Goal: Task Accomplishment & Management: Use online tool/utility

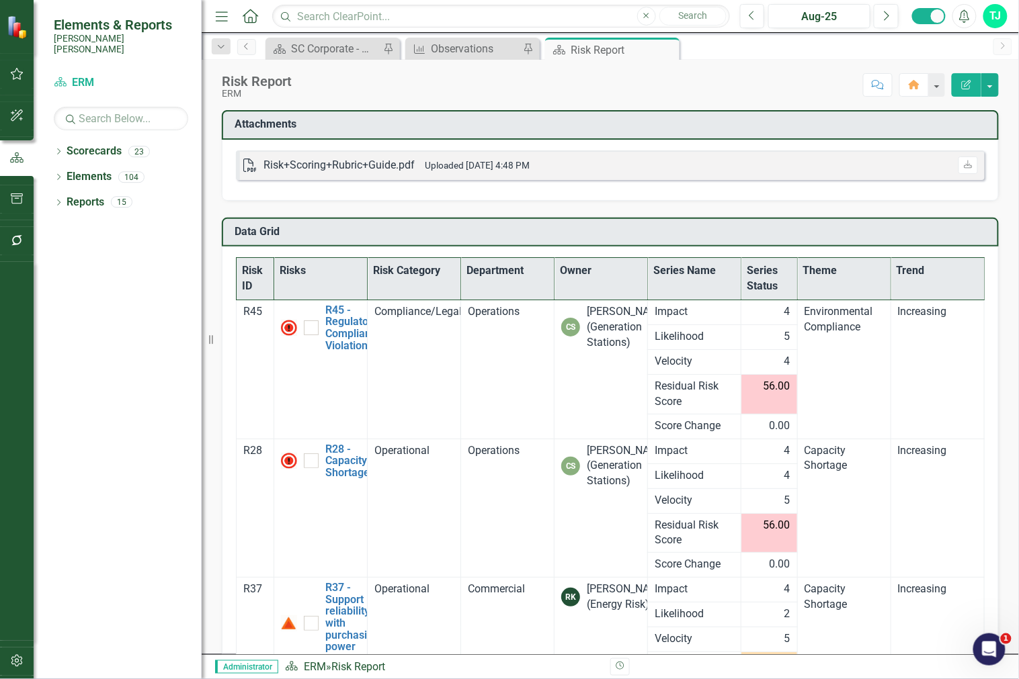
click at [17, 674] on button "button" at bounding box center [17, 662] width 30 height 28
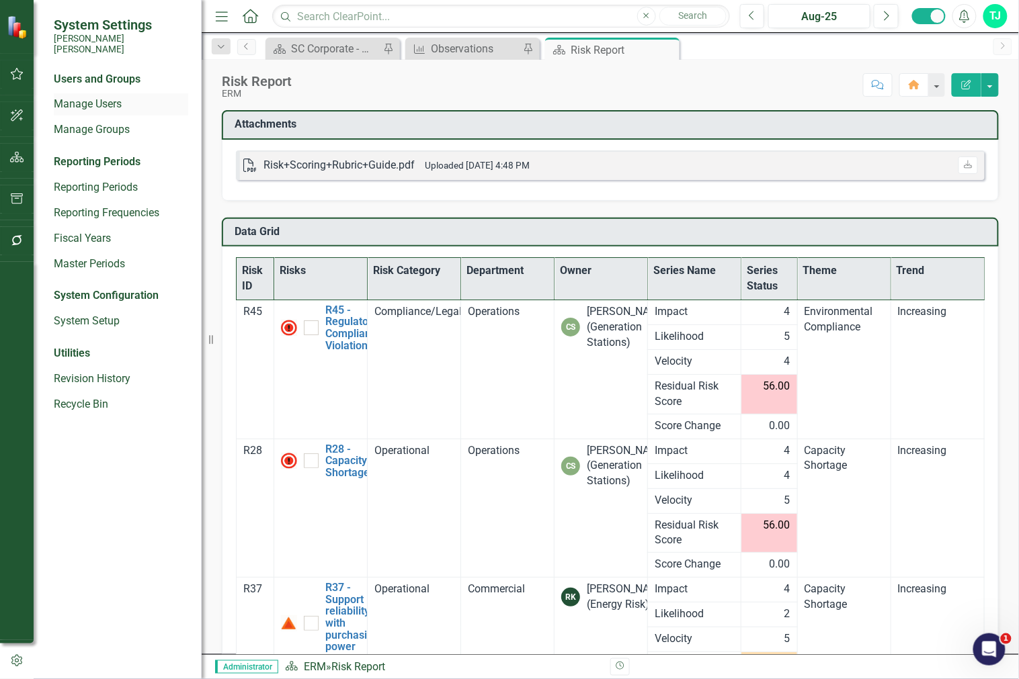
click at [122, 97] on link "Manage Users" at bounding box center [121, 104] width 134 height 15
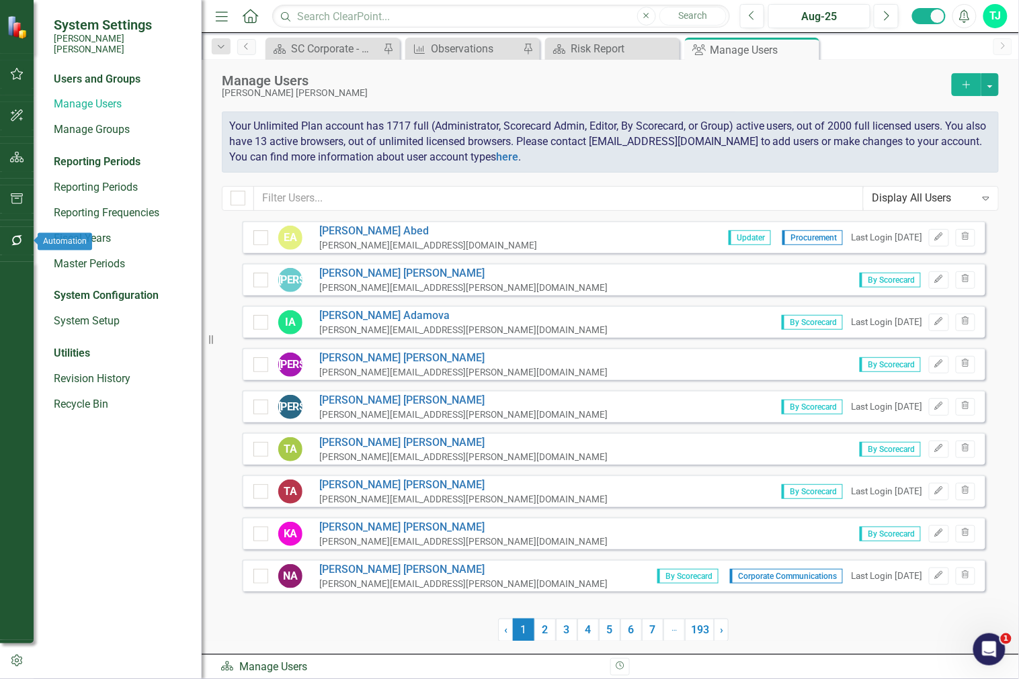
click at [17, 239] on icon "button" at bounding box center [17, 240] width 14 height 11
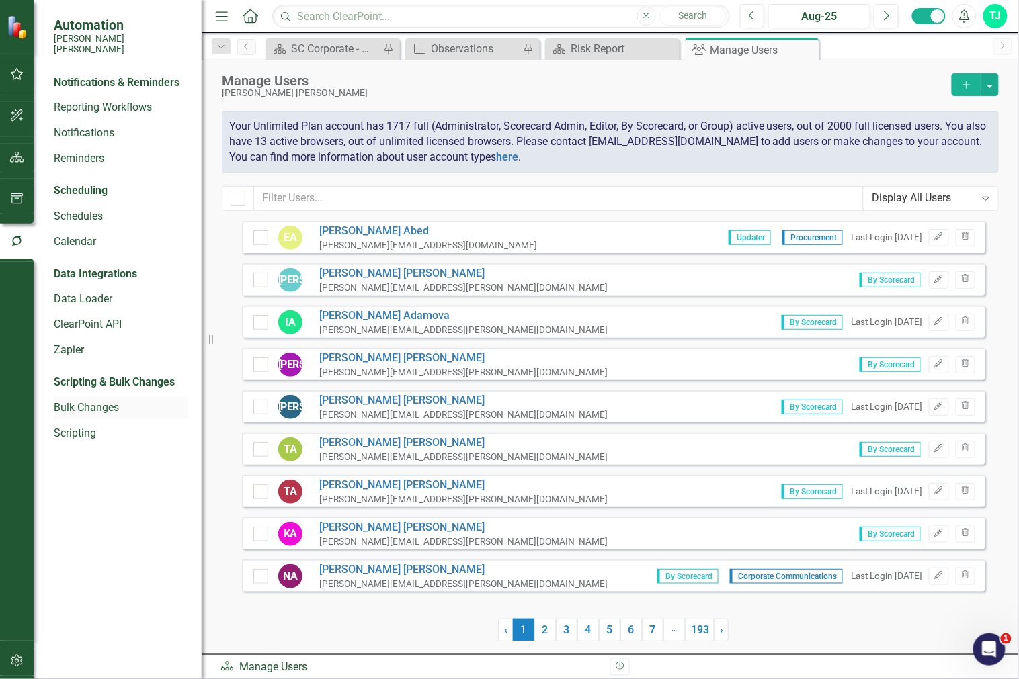
click at [82, 404] on link "Bulk Changes" at bounding box center [121, 408] width 134 height 15
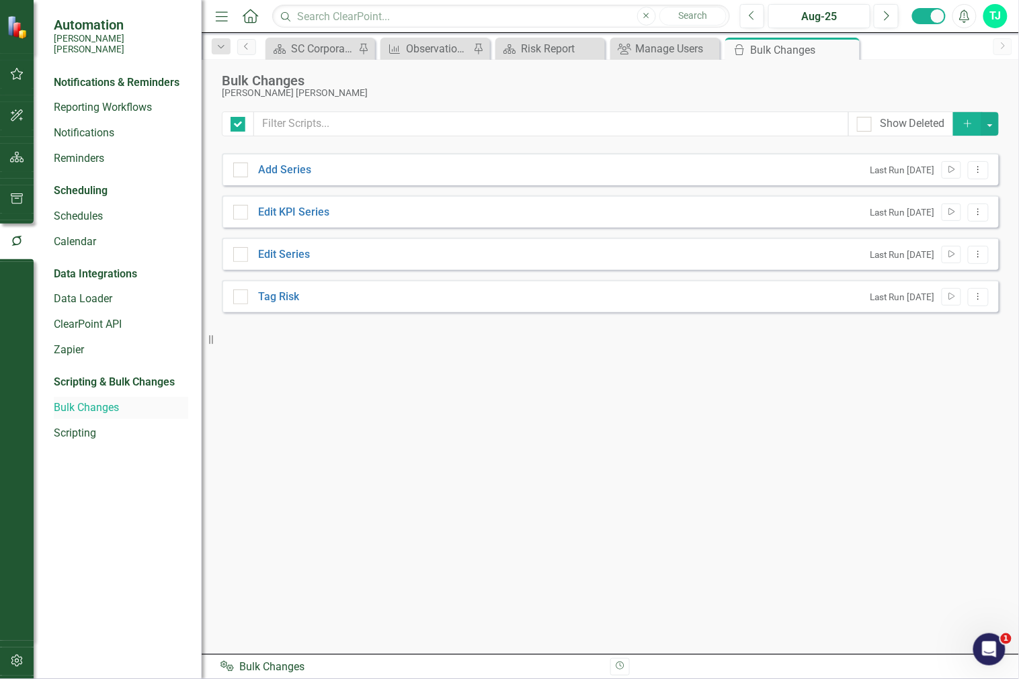
checkbox input "false"
click at [81, 423] on div "Scripting" at bounding box center [121, 434] width 134 height 22
click at [78, 426] on link "Scripting" at bounding box center [121, 433] width 134 height 15
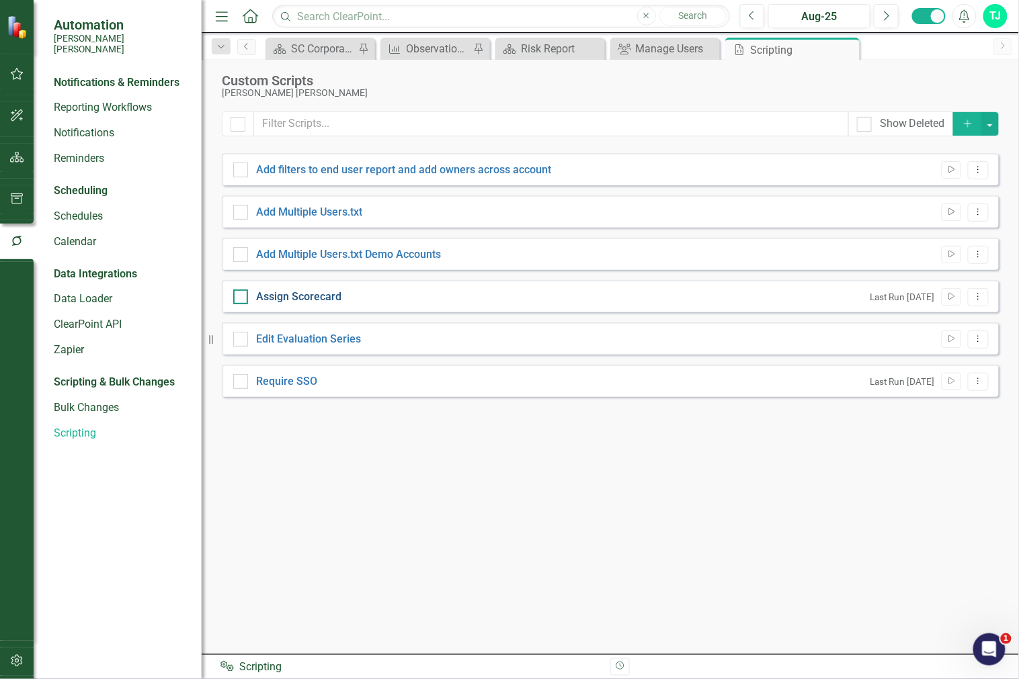
click at [316, 290] on link "Assign Scorecard" at bounding box center [298, 296] width 85 height 13
click at [242, 290] on input "Assign Scorecard" at bounding box center [237, 294] width 9 height 9
checkbox input "true"
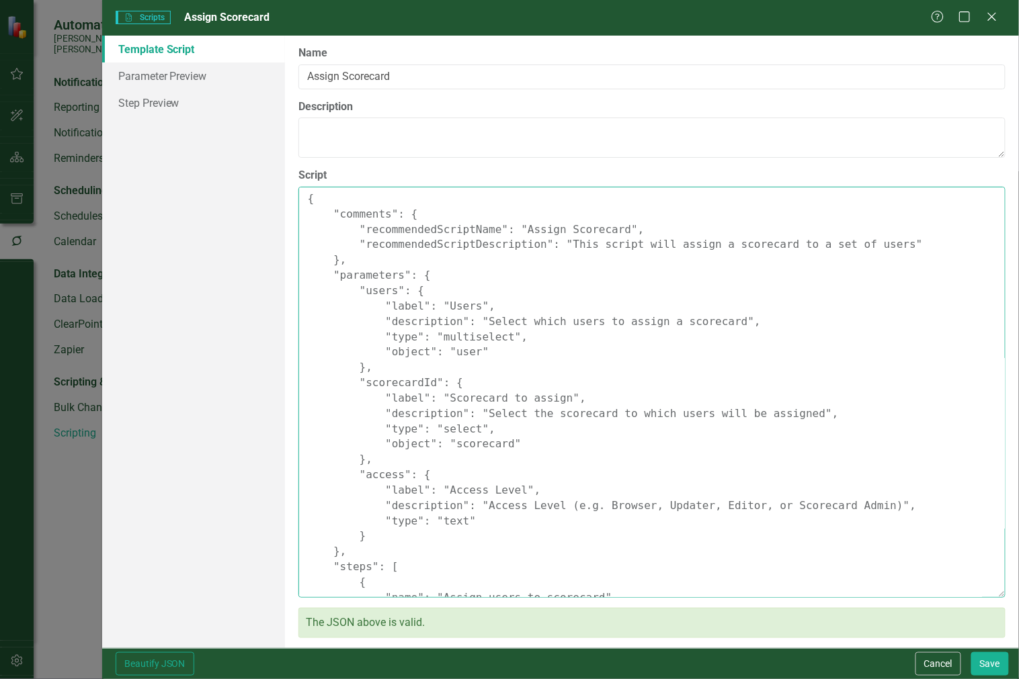
click at [499, 283] on textarea "{ "comments": { "recommendedScriptName": "Assign Scorecard", "recommendedScript…" at bounding box center [651, 392] width 707 height 411
paste textarea ""Comments": { "Recommended Script Name": "Change user type with scorecards", "R…"
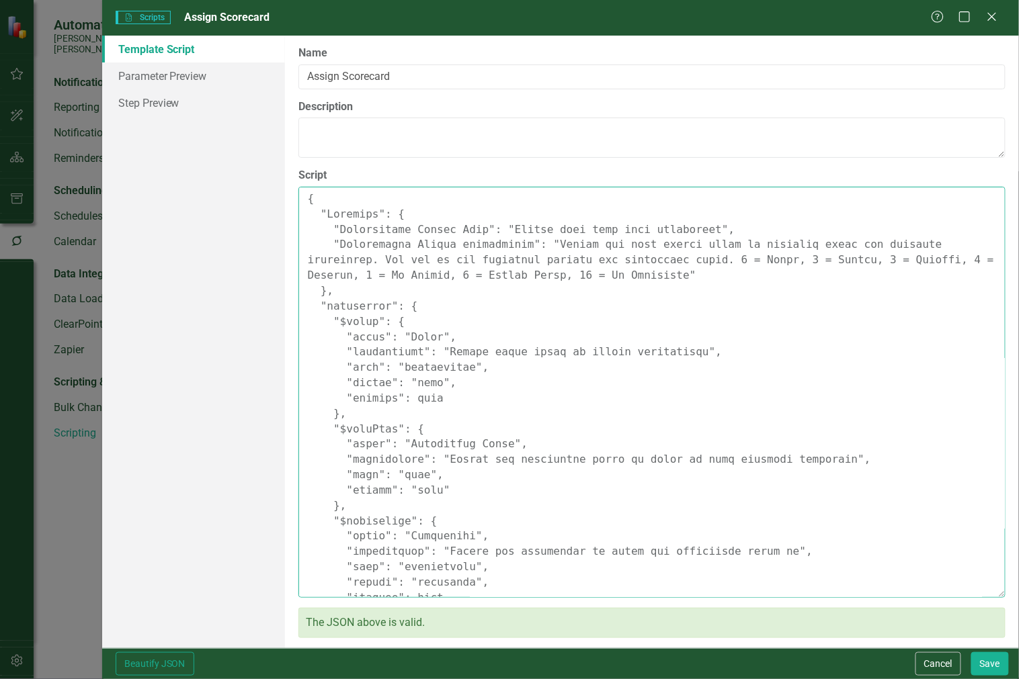
scroll to position [392, 0]
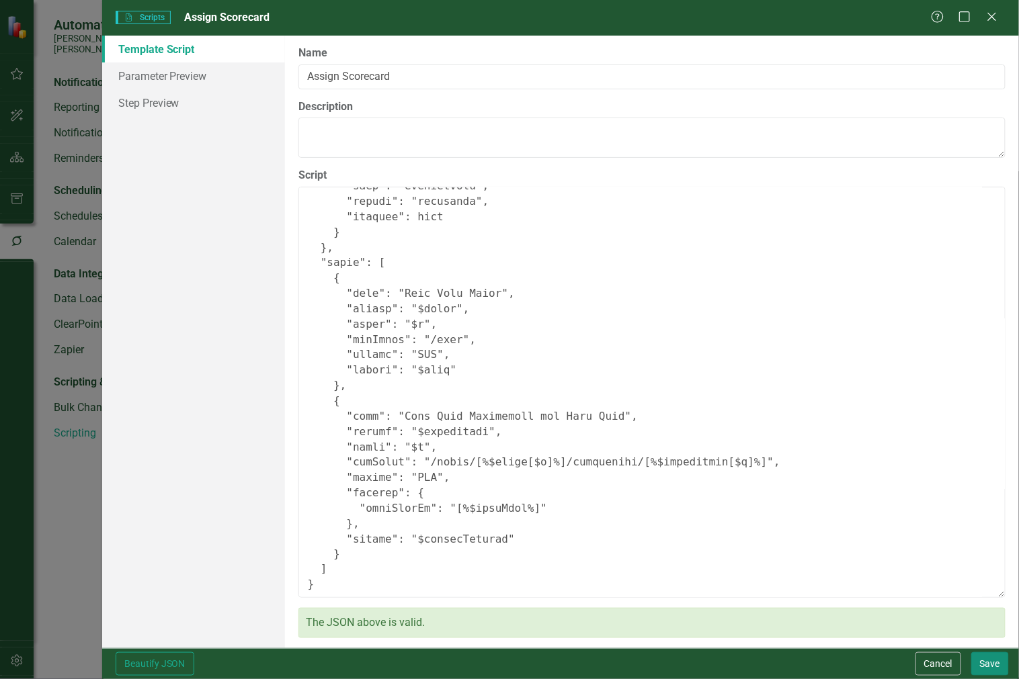
type textarea "{ "Comments": { "Recommended Script Name": "Change user type with scorecards", …"
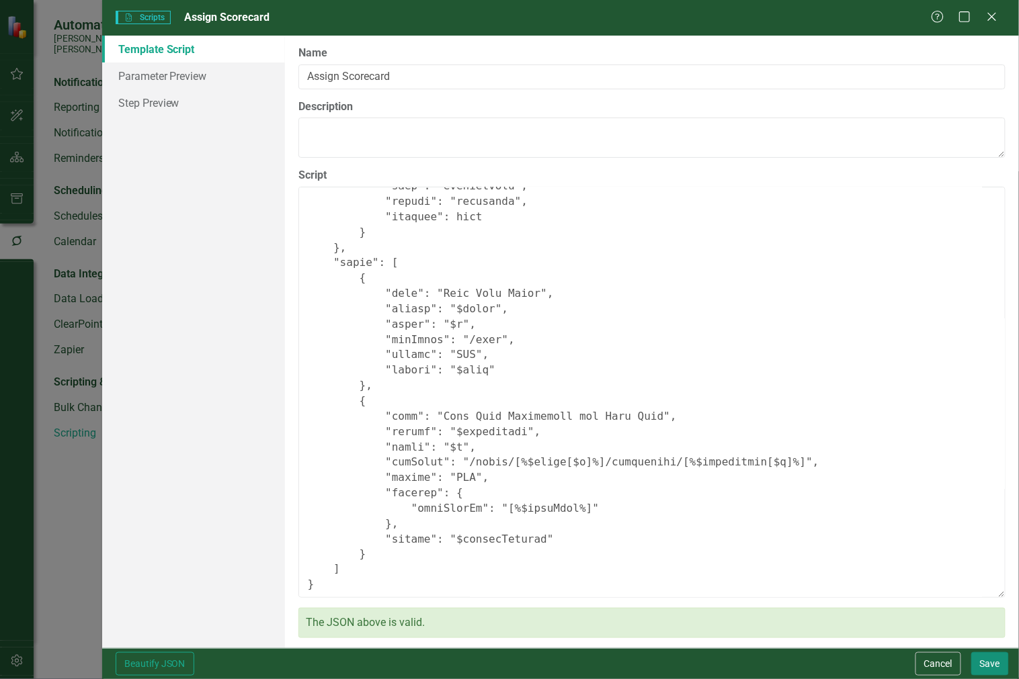
click at [989, 663] on button "Save" at bounding box center [990, 665] width 38 height 24
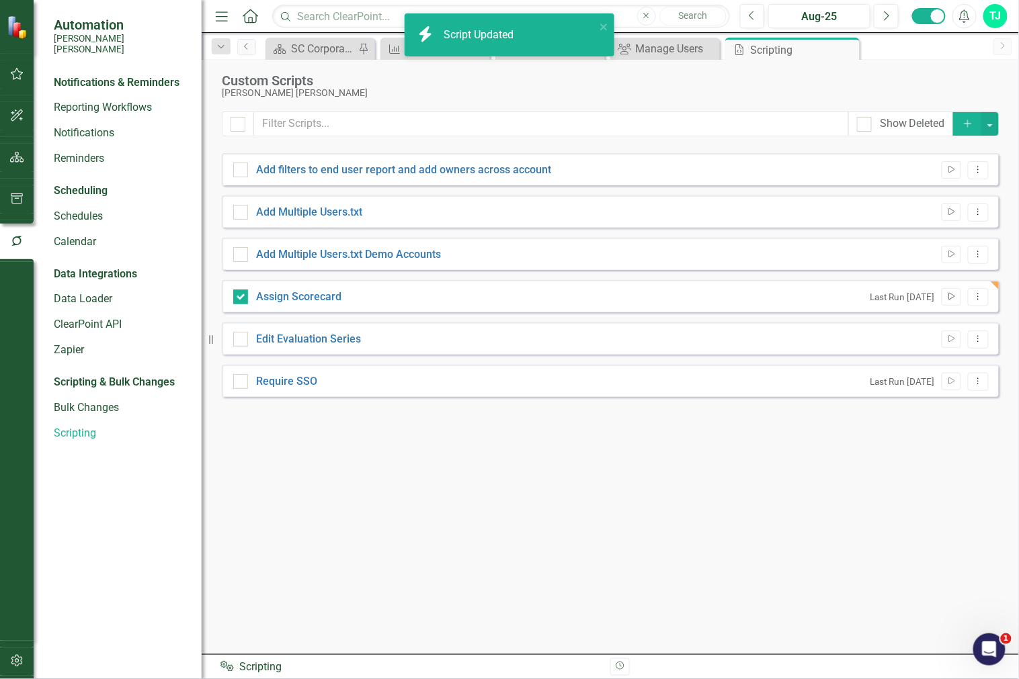
click at [956, 300] on button "Run Script" at bounding box center [951, 296] width 19 height 17
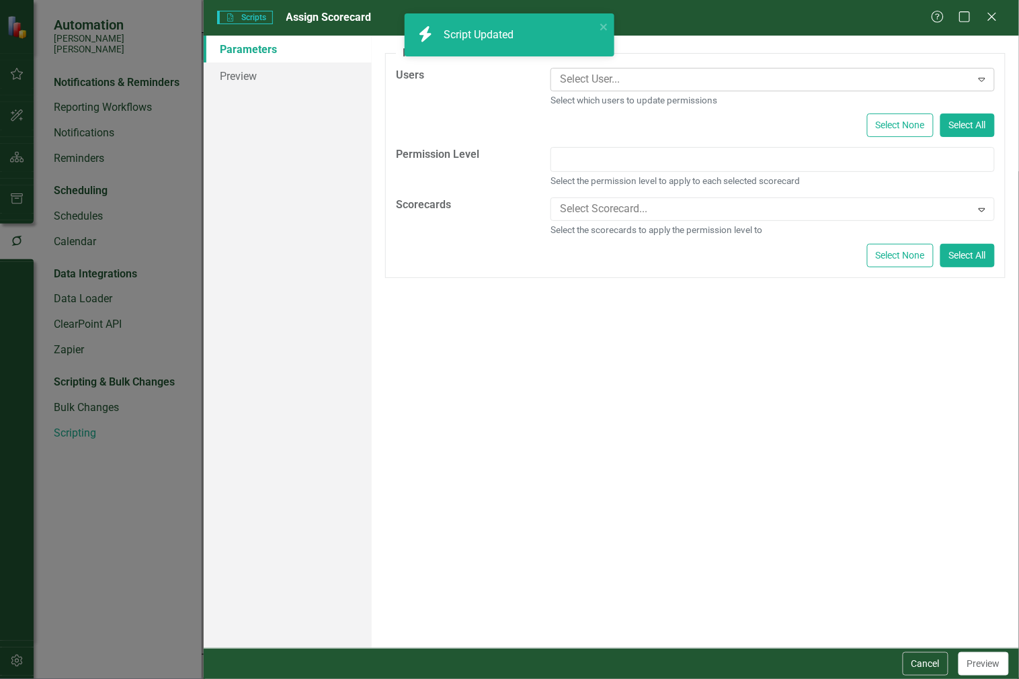
click at [707, 72] on div at bounding box center [762, 80] width 416 height 18
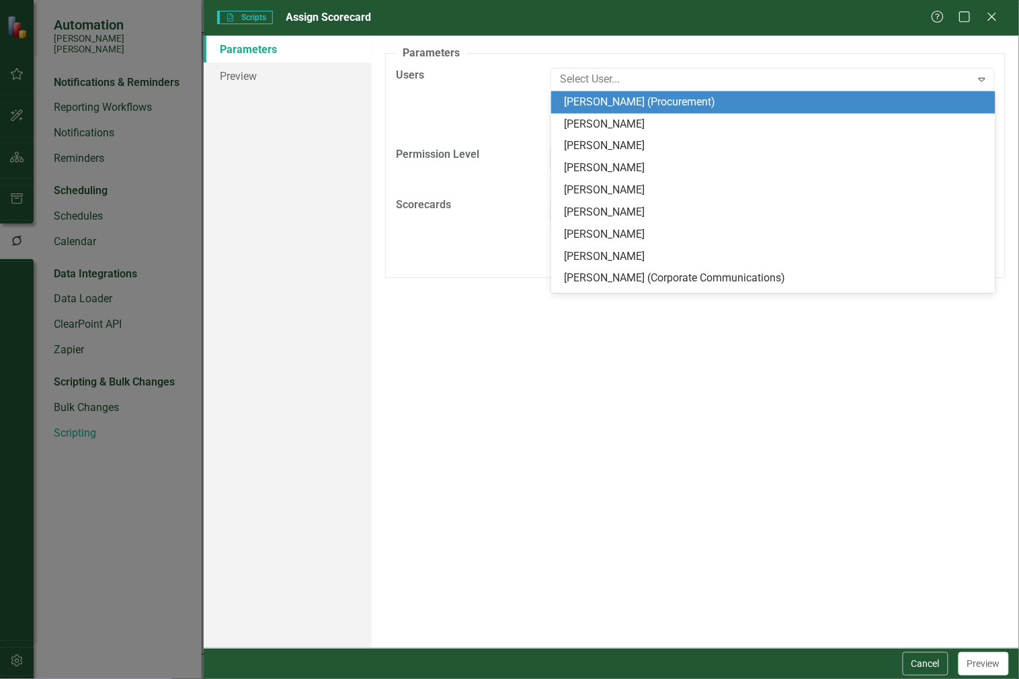
click at [663, 97] on div "Edward Abed (Procurement)" at bounding box center [776, 102] width 423 height 15
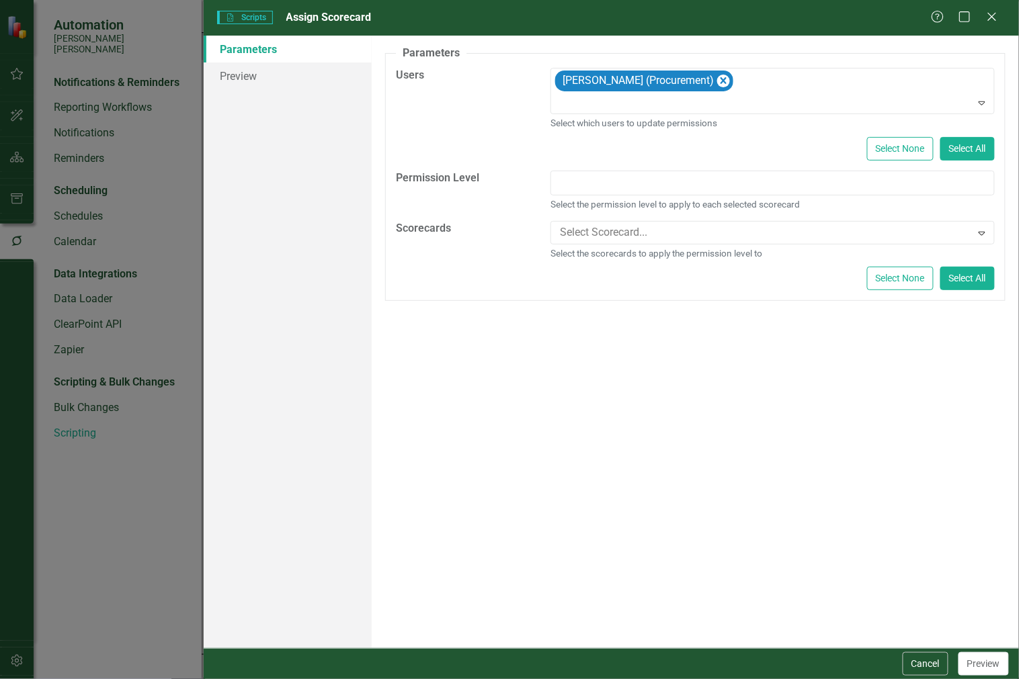
click at [612, 162] on div "Edward Abed (Procurement) Expand Select which users to update permissions Selec…" at bounding box center [772, 119] width 464 height 103
click at [601, 184] on input "text" at bounding box center [772, 183] width 444 height 25
drag, startPoint x: 992, startPoint y: 158, endPoint x: 914, endPoint y: 665, distance: 513.3
click at [992, 157] on button "Select All" at bounding box center [967, 149] width 54 height 24
click at [978, 114] on div "Edward Abed (Procurement)" at bounding box center [773, 92] width 441 height 46
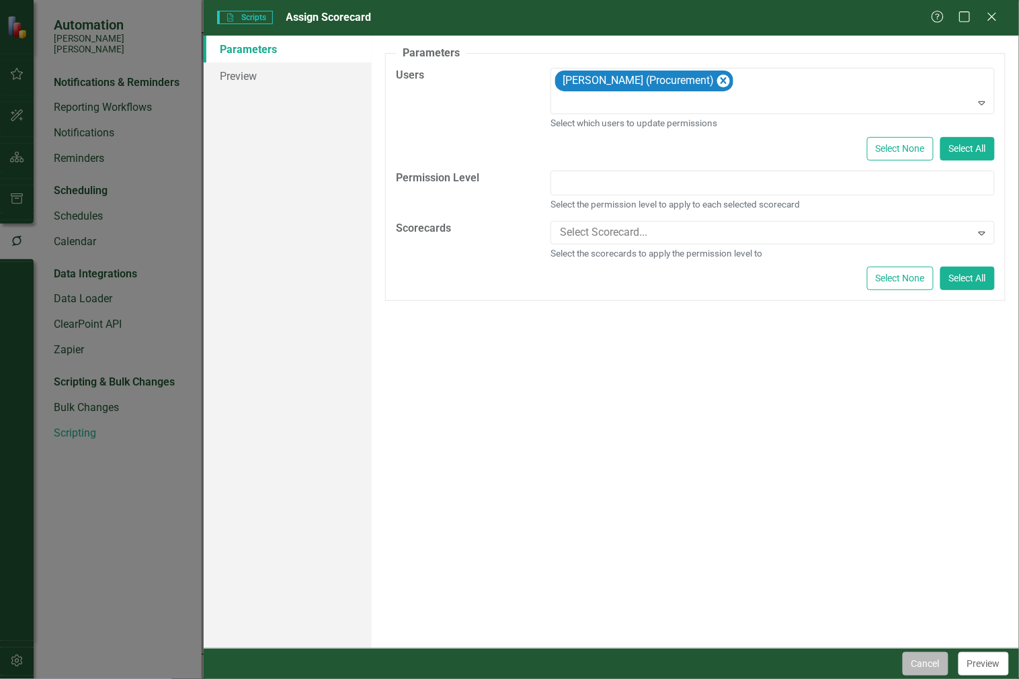
click at [914, 665] on button "Cancel" at bounding box center [926, 665] width 46 height 24
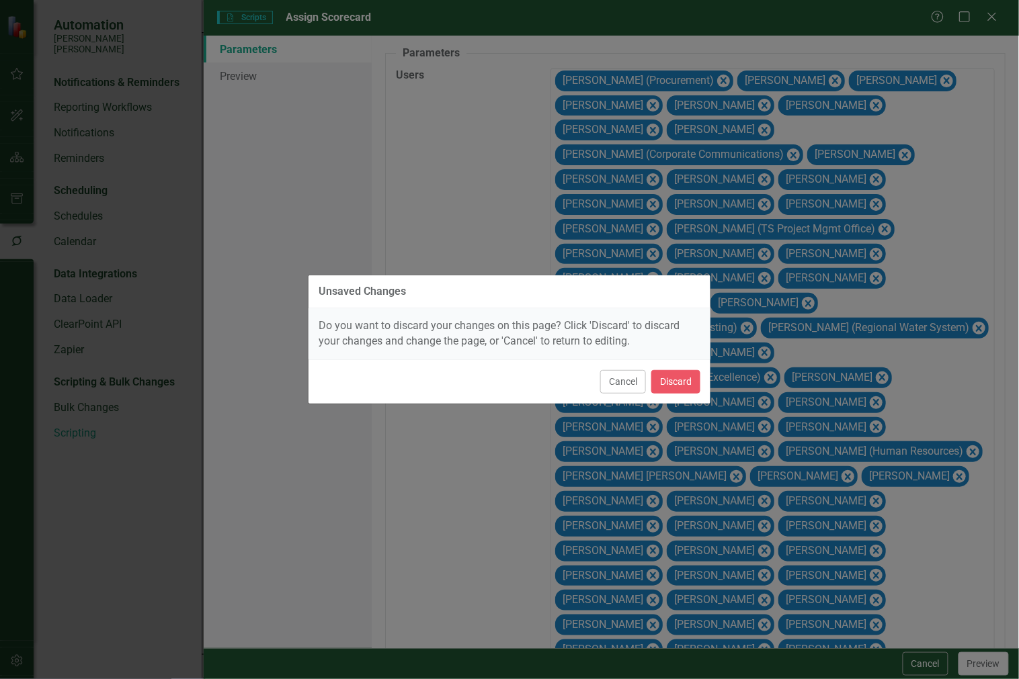
scroll to position [11851, 0]
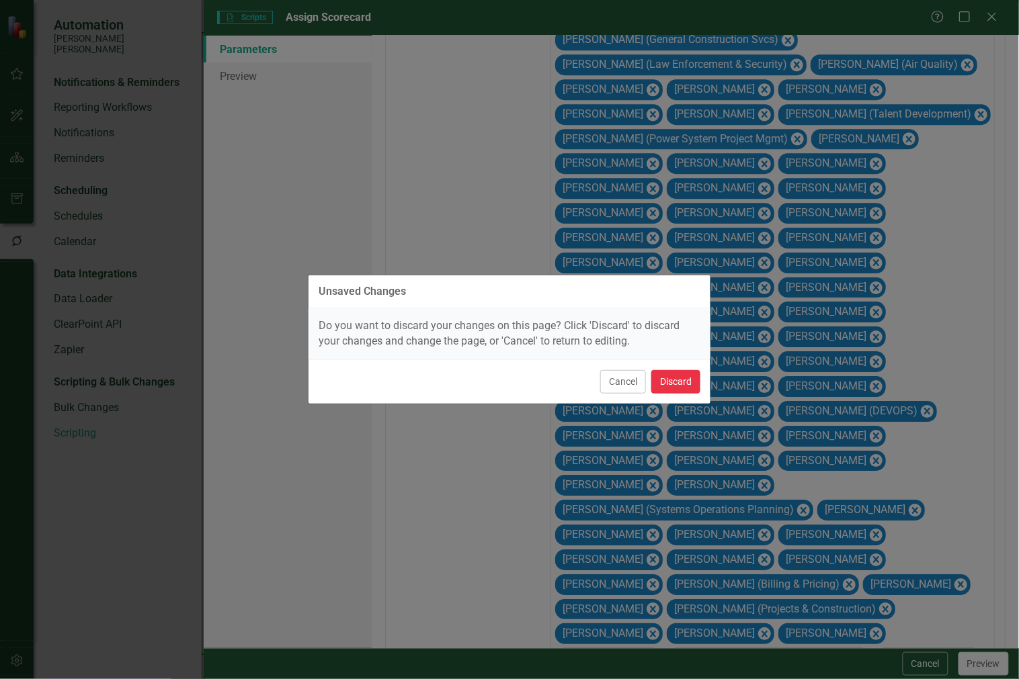
click at [680, 383] on button "Discard" at bounding box center [675, 382] width 49 height 24
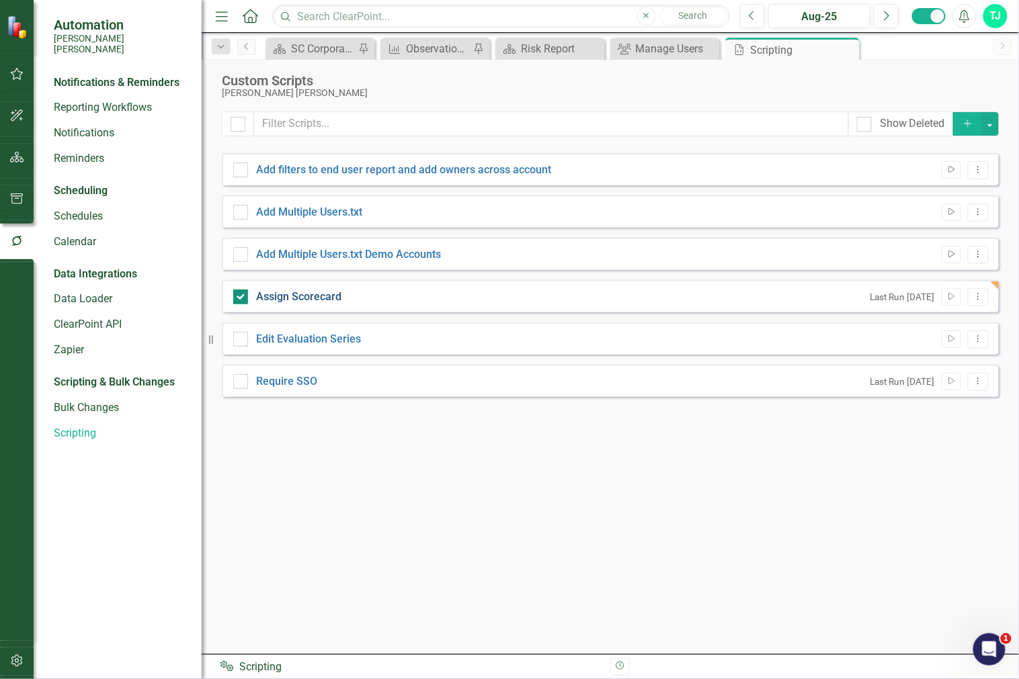
click at [313, 298] on link "Assign Scorecard" at bounding box center [298, 296] width 85 height 13
click at [242, 298] on input "Assign Scorecard" at bounding box center [237, 294] width 9 height 9
checkbox input "false"
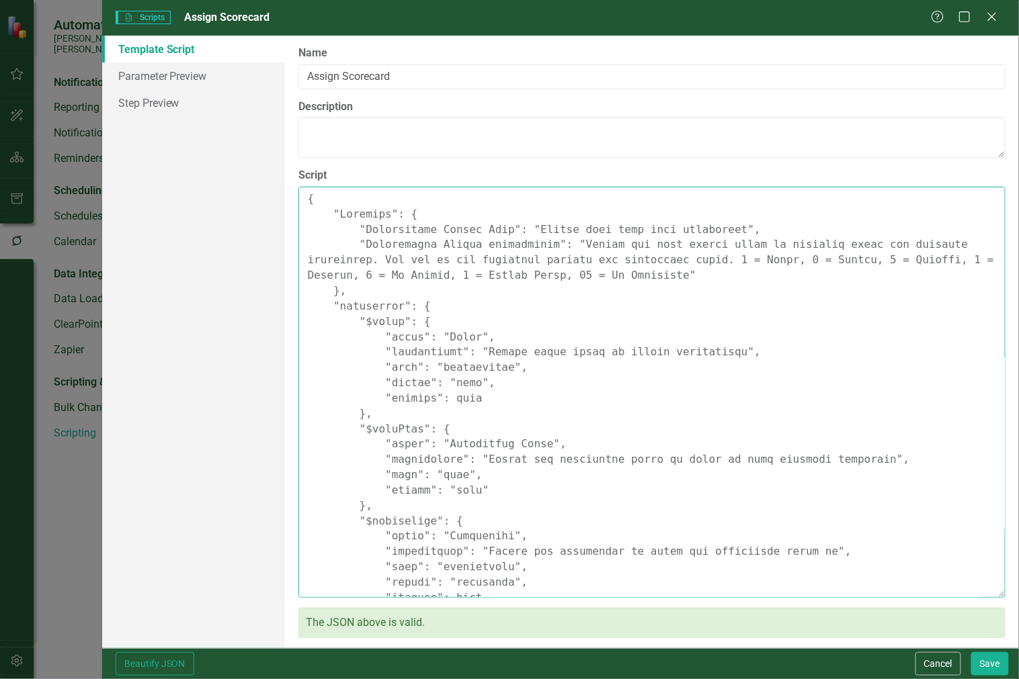
click at [528, 335] on textarea "Script" at bounding box center [651, 392] width 707 height 411
paste textarea ""Comments": { "Recommended Script Name": "Change user type with scorecards", "R…"
type textarea "{ "Comments": { "Recommended Script Name": "Change user type with scorecards", …"
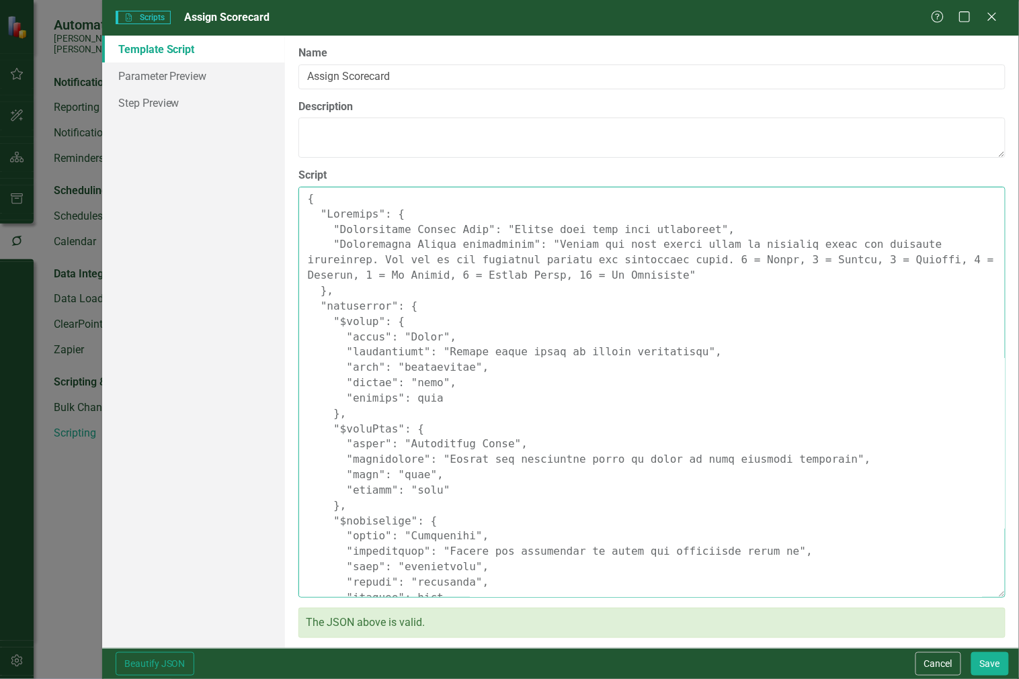
scroll to position [392, 0]
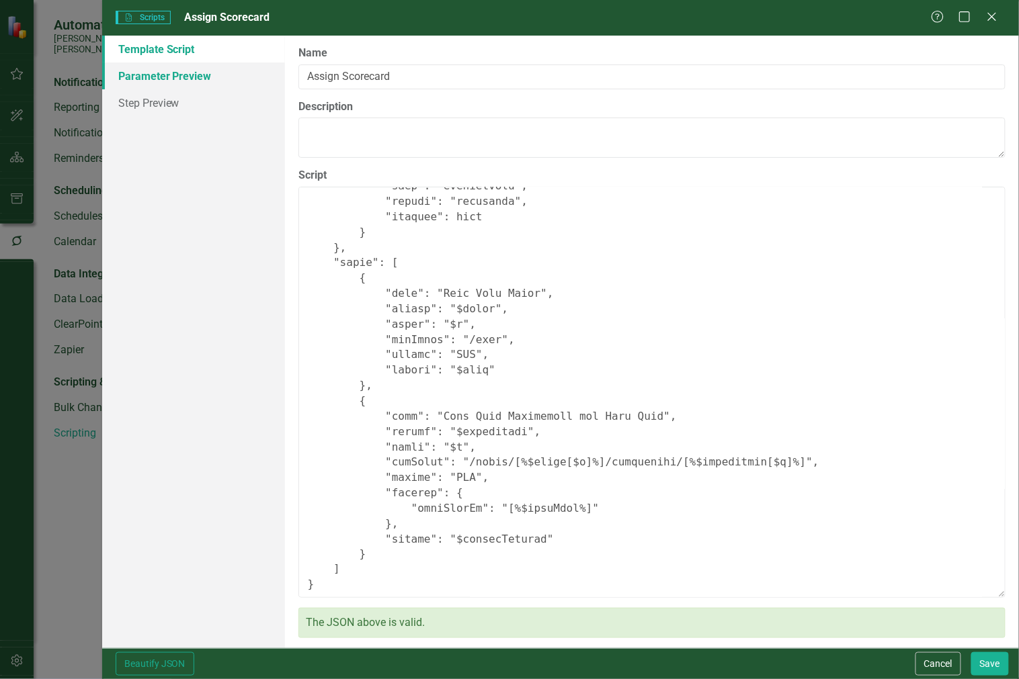
click at [206, 82] on link "Parameter Preview" at bounding box center [193, 75] width 183 height 27
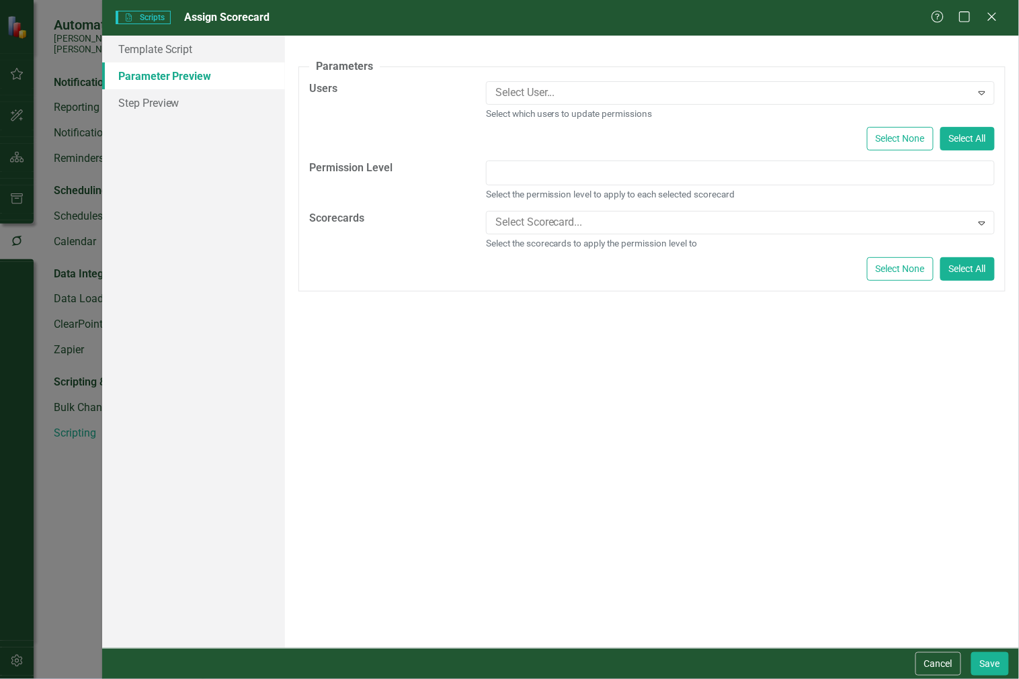
scroll to position [0, 0]
click at [992, 653] on button "Save" at bounding box center [990, 665] width 38 height 24
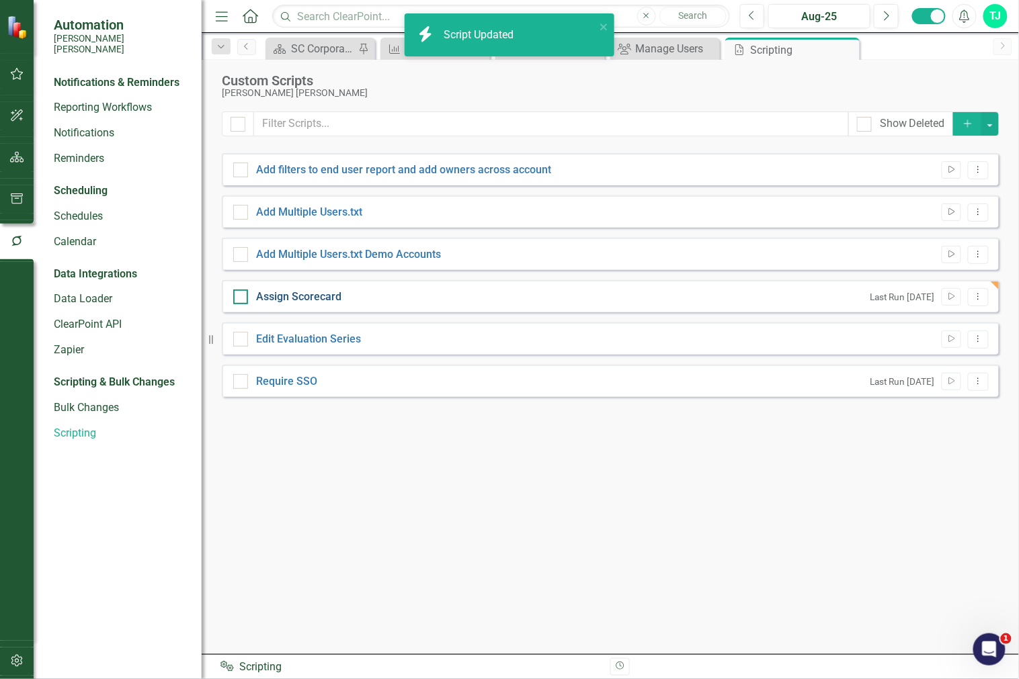
click at [297, 300] on link "Assign Scorecard" at bounding box center [298, 296] width 85 height 13
click at [242, 298] on input "Assign Scorecard" at bounding box center [237, 294] width 9 height 9
checkbox input "true"
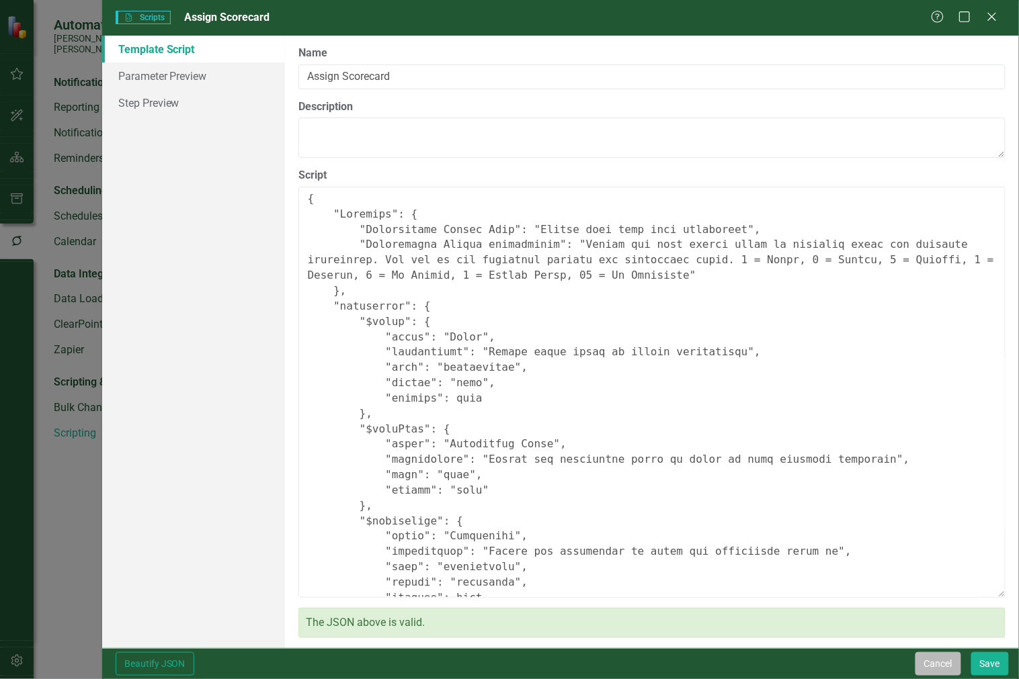
click at [936, 663] on button "Cancel" at bounding box center [938, 665] width 46 height 24
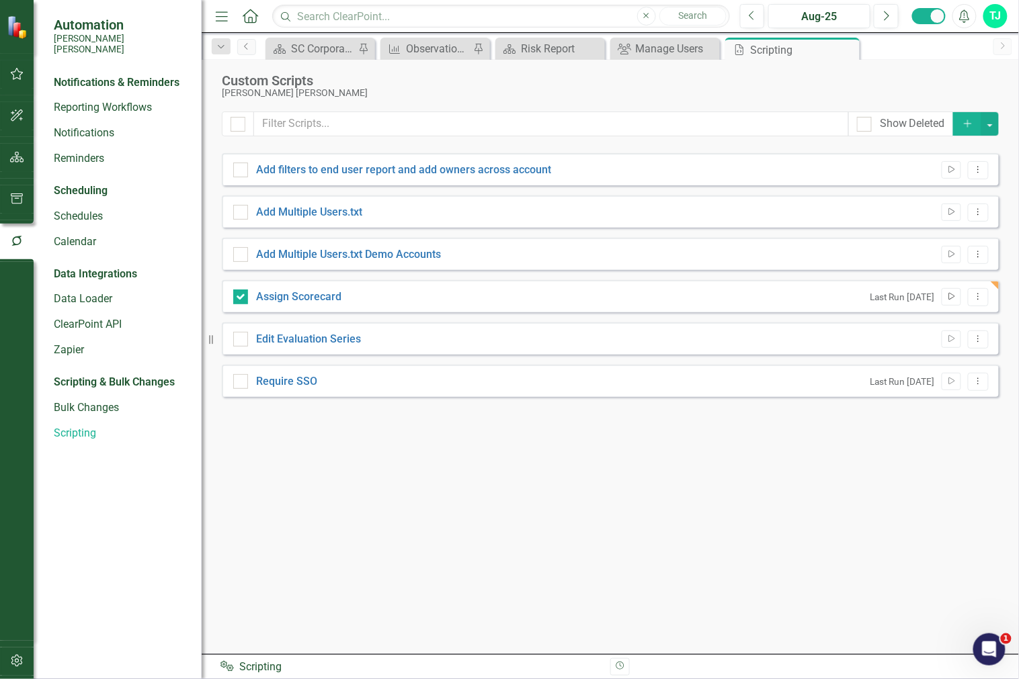
click at [954, 300] on button "Run Script" at bounding box center [951, 296] width 19 height 17
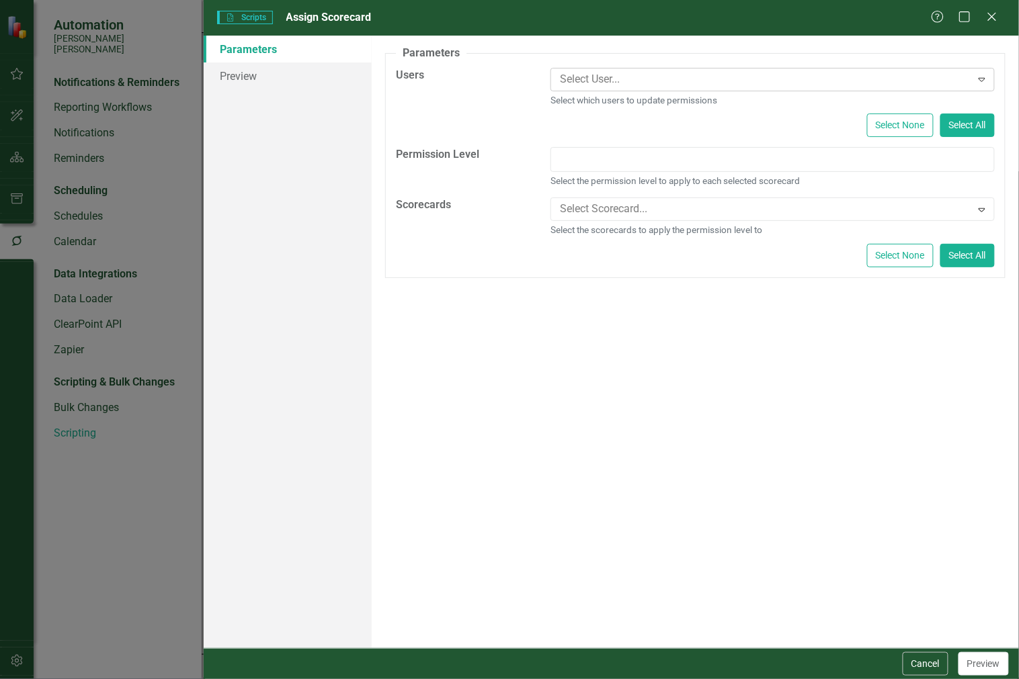
click at [570, 90] on div "Select User... Expand" at bounding box center [772, 80] width 444 height 24
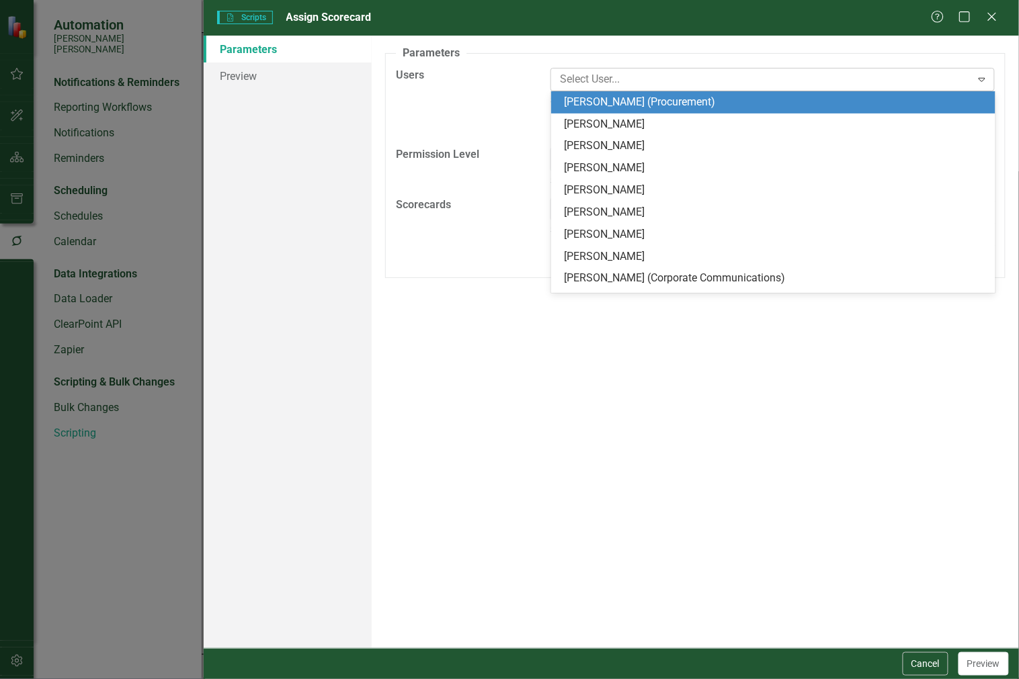
click at [573, 89] on div "Select User..." at bounding box center [761, 79] width 416 height 21
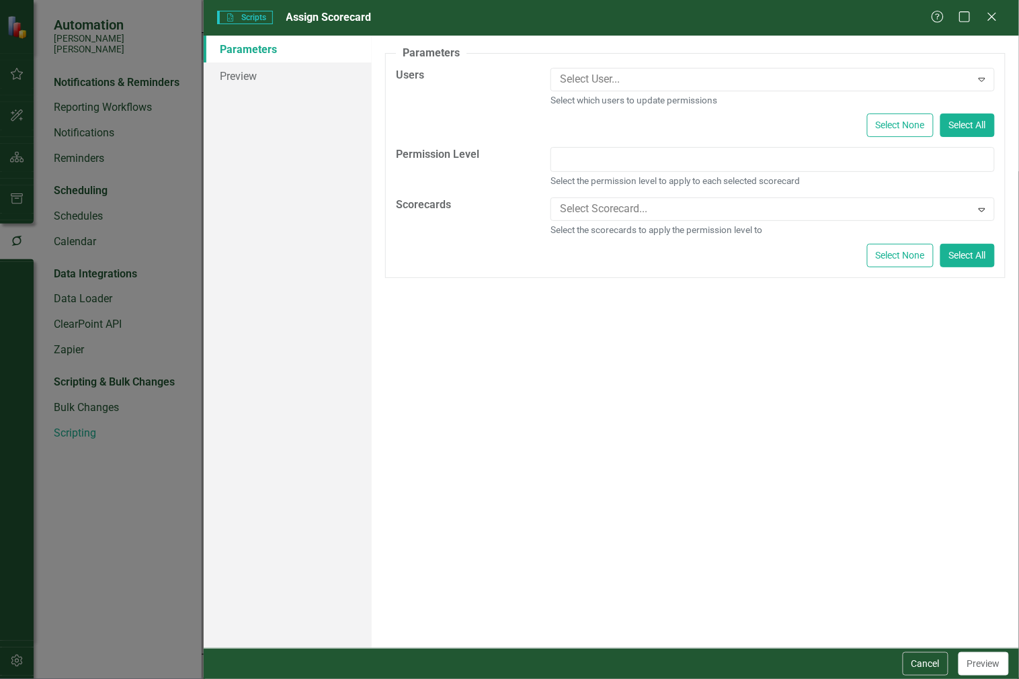
click at [571, 92] on div "Select User... Expand Select which users to update permissions" at bounding box center [772, 87] width 444 height 39
click at [596, 64] on fieldset "Parameters Users Select User... Expand Select which users to update permissions…" at bounding box center [695, 162] width 620 height 233
click at [582, 86] on div at bounding box center [762, 80] width 416 height 18
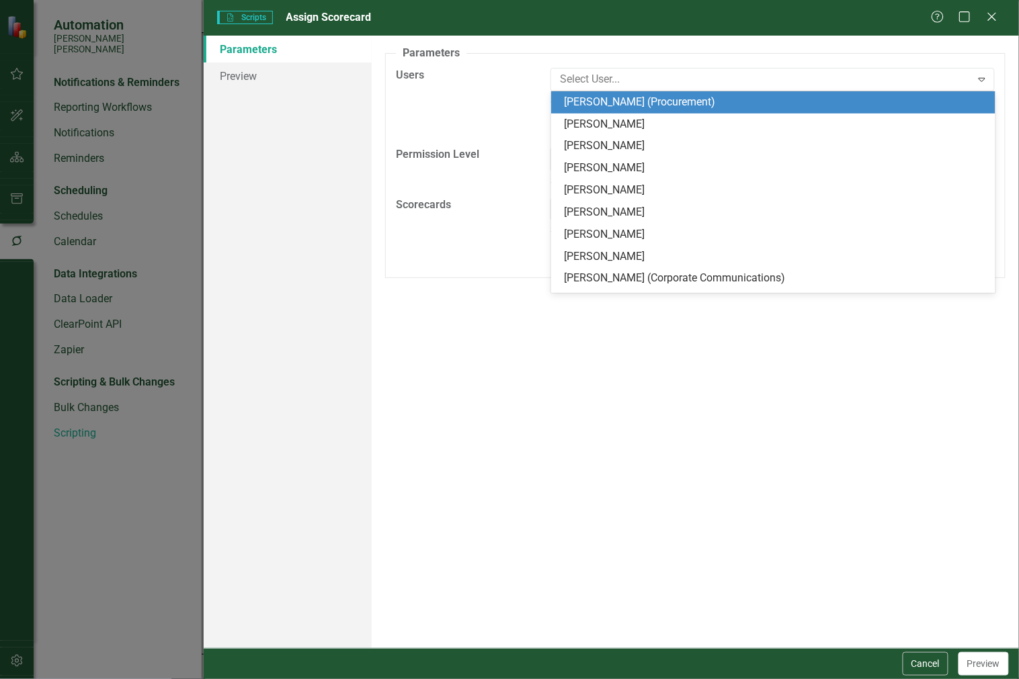
click at [577, 95] on div "Edward Abed (Procurement)" at bounding box center [776, 102] width 423 height 15
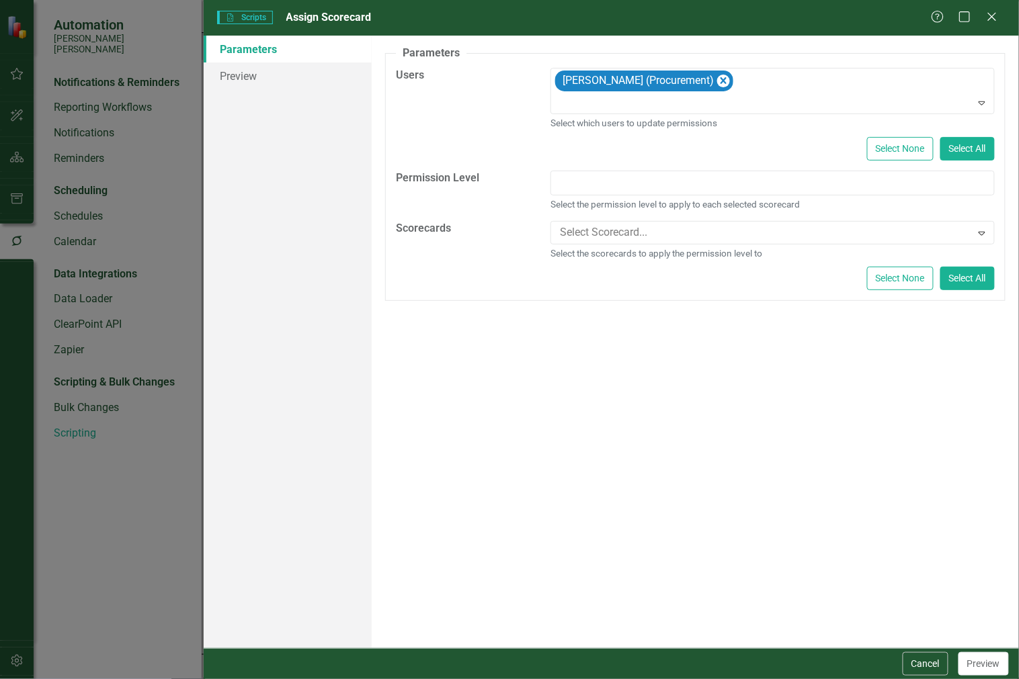
click at [567, 198] on small "Select the permission level to apply to each selected scorecard" at bounding box center [772, 204] width 444 height 13
click at [571, 182] on input "text" at bounding box center [772, 183] width 444 height 25
type input "4"
click at [585, 231] on div at bounding box center [762, 233] width 416 height 18
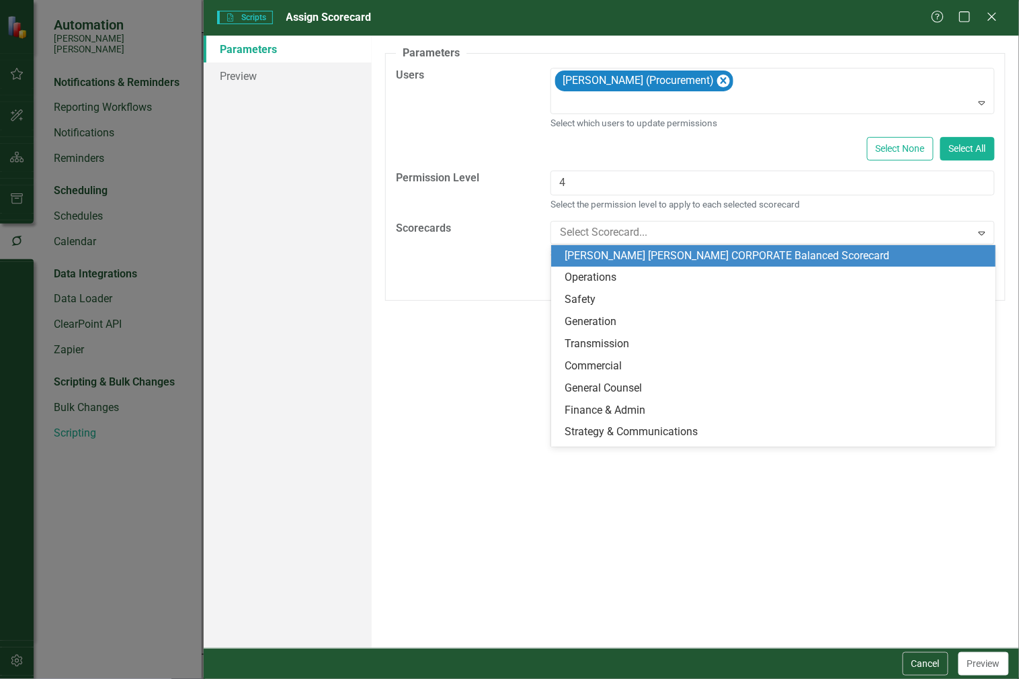
click at [585, 253] on div "Santee Cooper CORPORATE Balanced Scorecard" at bounding box center [776, 256] width 423 height 15
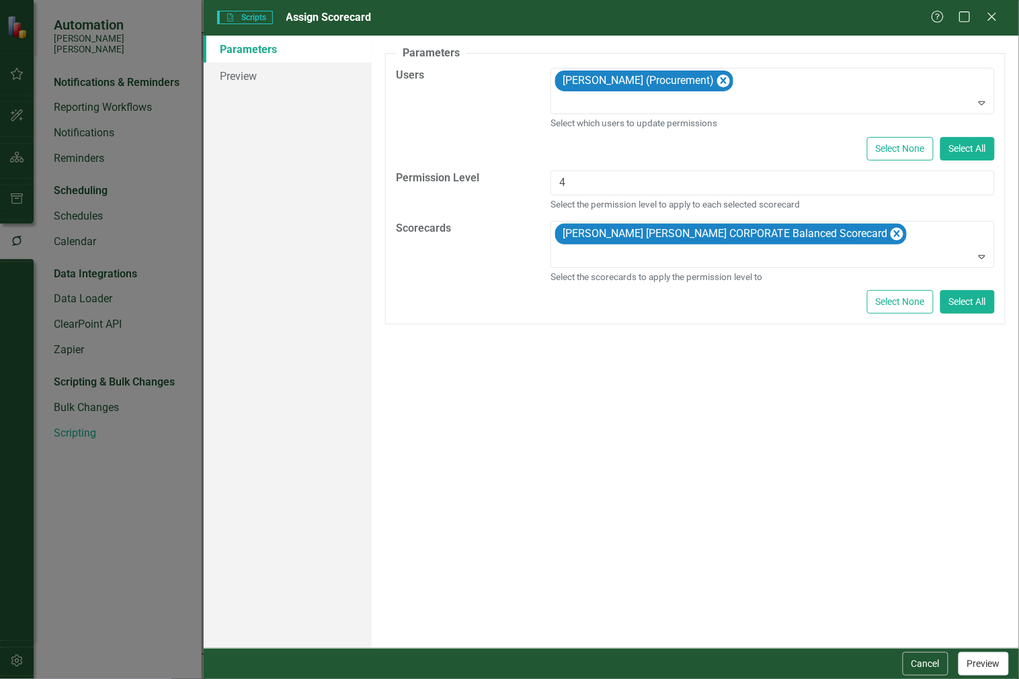
click at [980, 663] on button "Preview" at bounding box center [983, 665] width 50 height 24
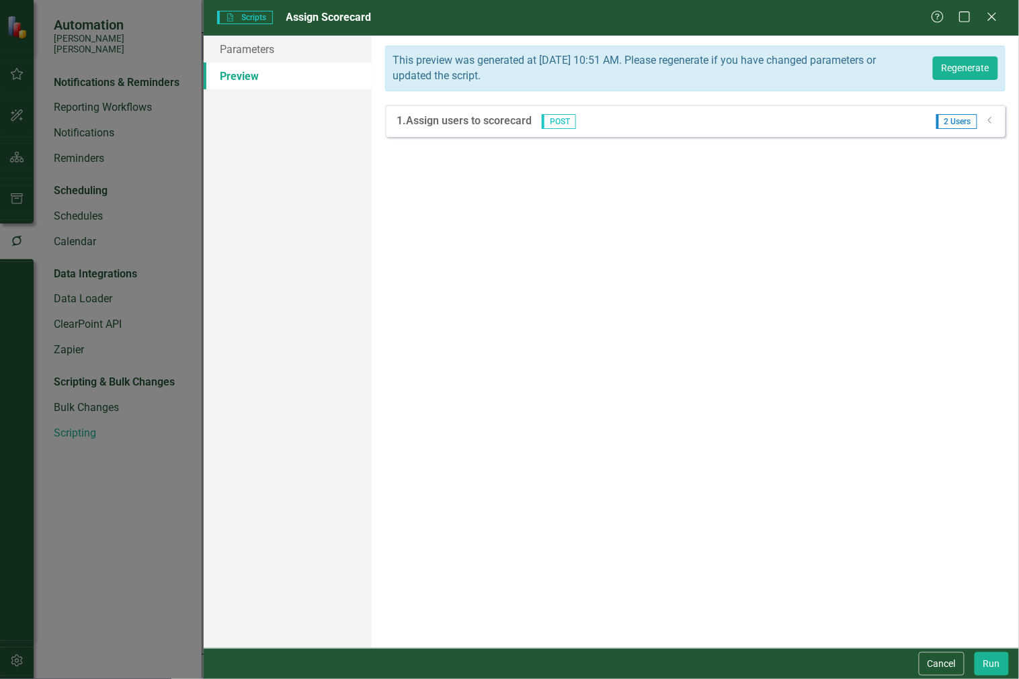
click at [996, 122] on div "1. Assign users to scorecard POST 2 Users Dropdown" at bounding box center [695, 121] width 620 height 32
click at [986, 120] on icon "Dropdown" at bounding box center [990, 120] width 10 height 8
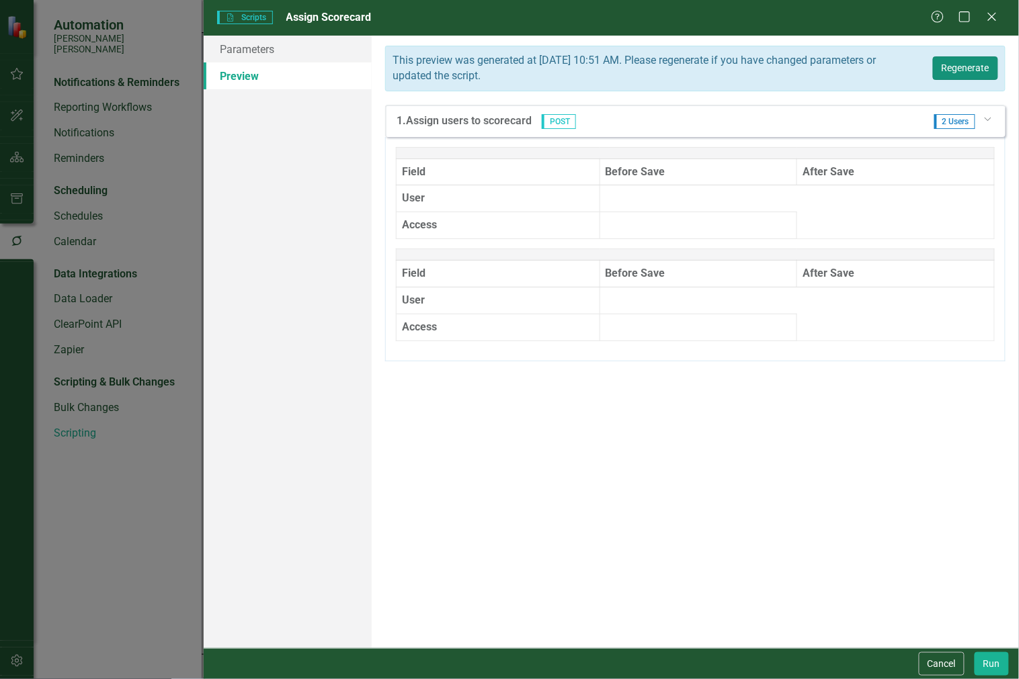
click at [965, 71] on button "Regenerate" at bounding box center [965, 68] width 65 height 24
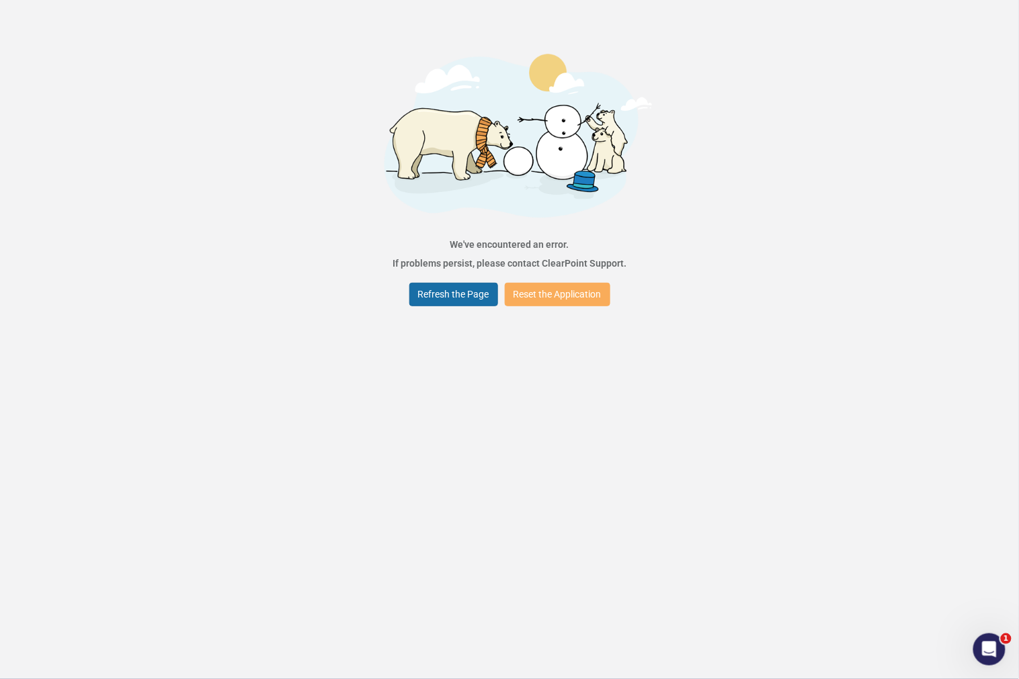
click at [464, 298] on button "Refresh the Page" at bounding box center [453, 295] width 89 height 24
